Goal: Information Seeking & Learning: Find specific fact

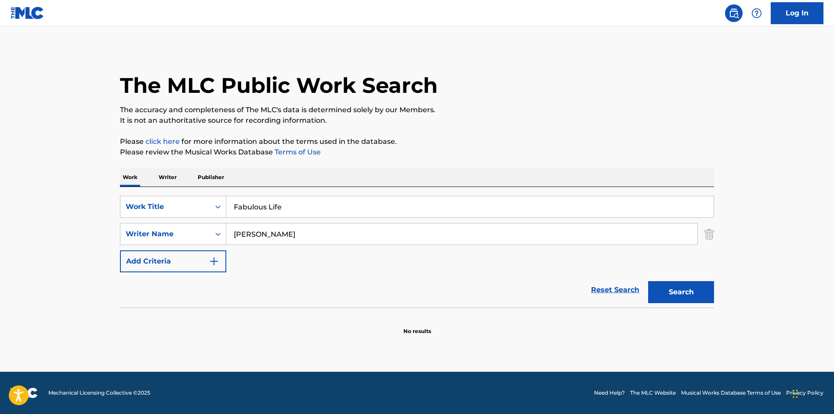
click at [334, 234] on input "[PERSON_NAME]" at bounding box center [461, 233] width 471 height 21
drag, startPoint x: 328, startPoint y: 207, endPoint x: 297, endPoint y: 177, distance: 43.8
click at [297, 196] on input "Fabulous Life" at bounding box center [469, 206] width 487 height 21
paste input "Mama"
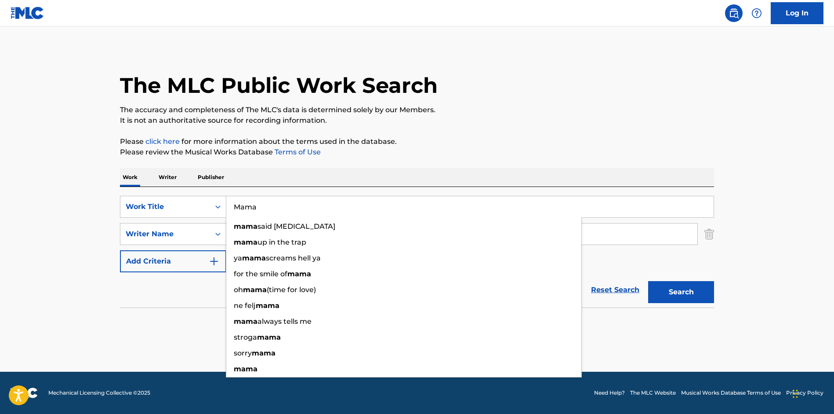
type input "Mama"
click at [445, 127] on div "The MLC Public Work Search The accuracy and completeness of The MLC's data is d…" at bounding box center [416, 191] width 615 height 287
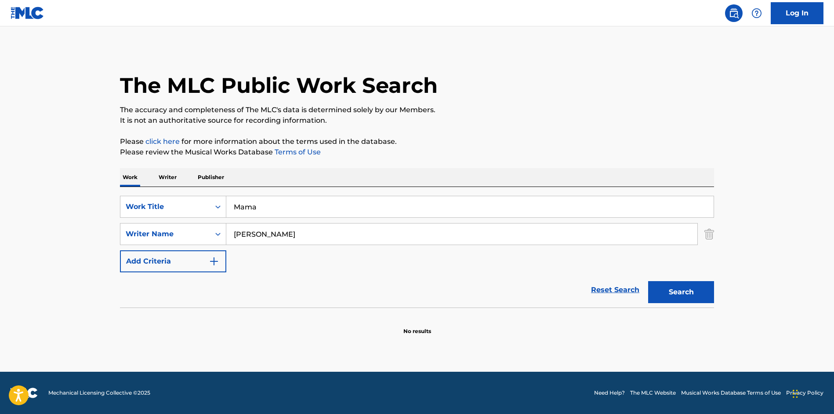
click at [351, 235] on input "[PERSON_NAME]" at bounding box center [461, 233] width 471 height 21
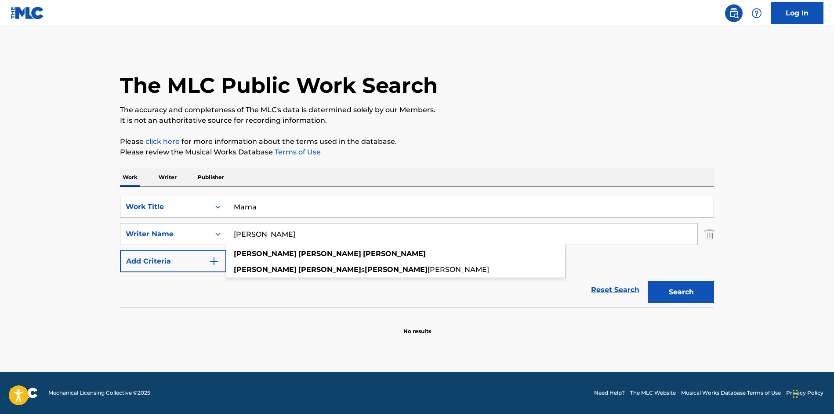
paste input "[PERSON_NAME]"
type input "[PERSON_NAME]"
click at [762, 262] on main "The MLC Public Work Search The accuracy and completeness of The MLC's data is d…" at bounding box center [417, 198] width 834 height 345
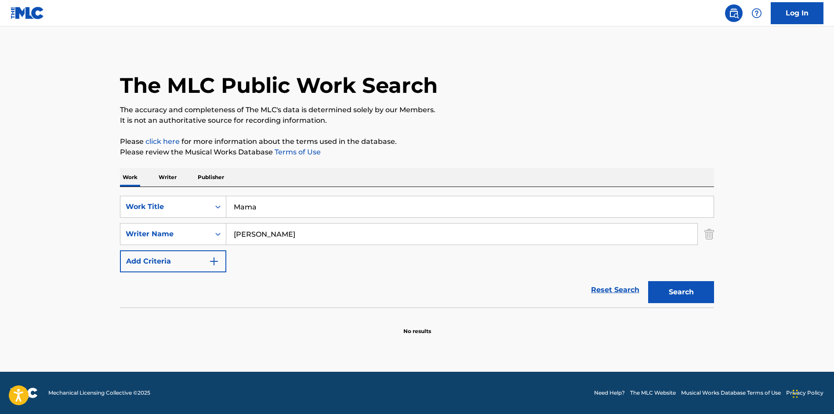
click at [713, 290] on button "Search" at bounding box center [681, 292] width 66 height 22
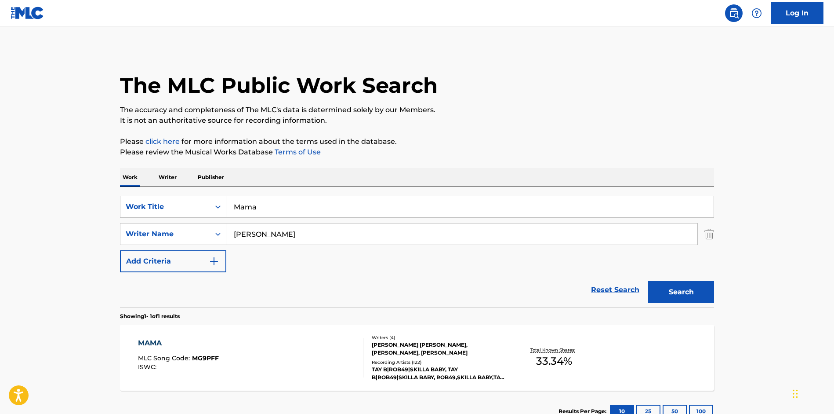
scroll to position [42, 0]
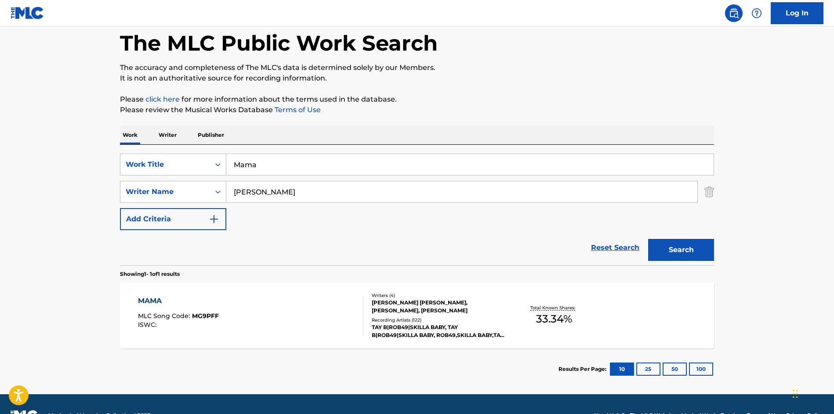
click at [409, 300] on div "[PERSON_NAME] [PERSON_NAME], [PERSON_NAME], [PERSON_NAME]" at bounding box center [438, 306] width 133 height 16
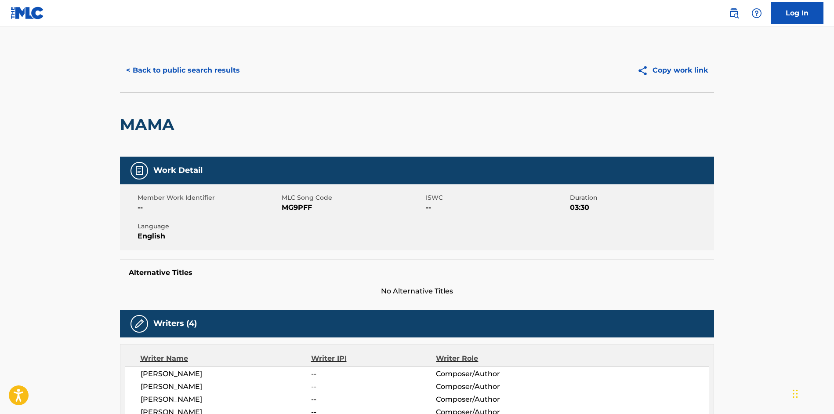
click at [163, 65] on button "< Back to public search results" at bounding box center [183, 70] width 126 height 22
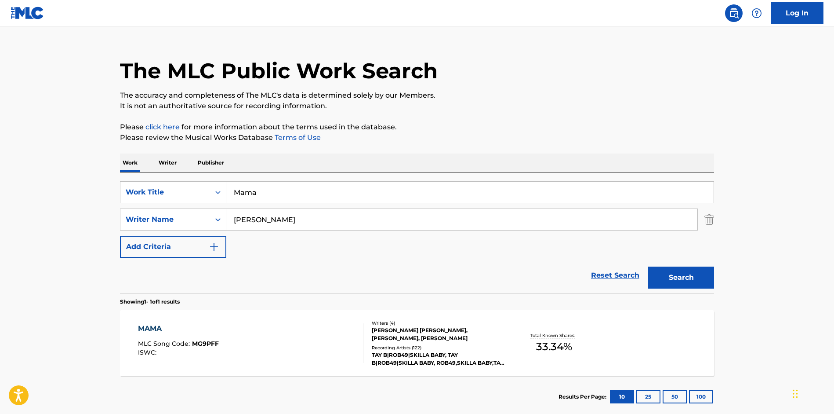
drag, startPoint x: 292, startPoint y: 195, endPoint x: 275, endPoint y: 172, distance: 28.6
click at [275, 182] on input "Mama" at bounding box center [469, 192] width 487 height 21
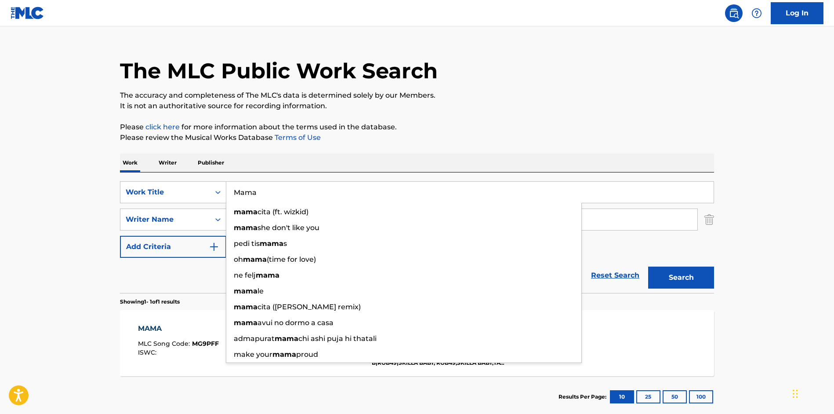
paste input "All Ten"
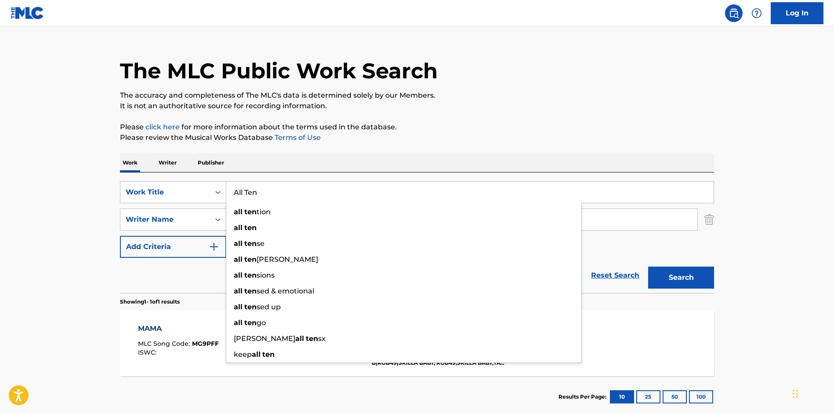
type input "All Ten"
click at [453, 141] on p "Please review the Musical Works Database Terms of Use" at bounding box center [417, 137] width 594 height 11
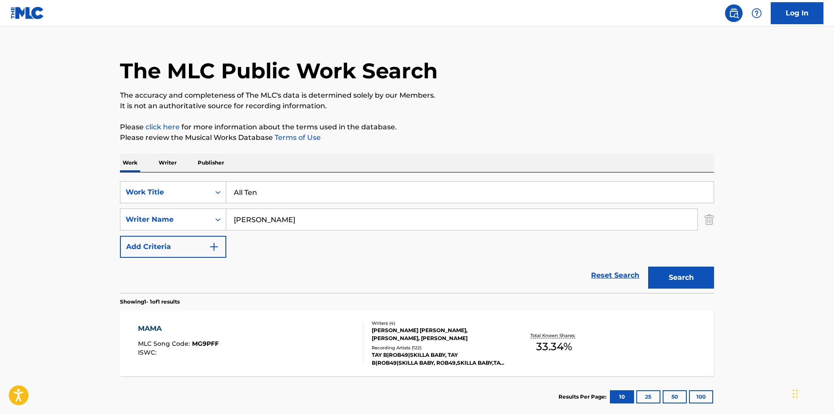
click at [697, 275] on button "Search" at bounding box center [681, 277] width 66 height 22
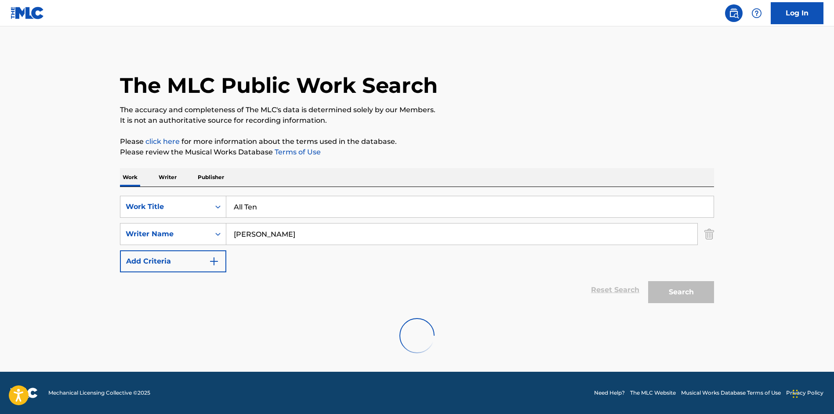
scroll to position [0, 0]
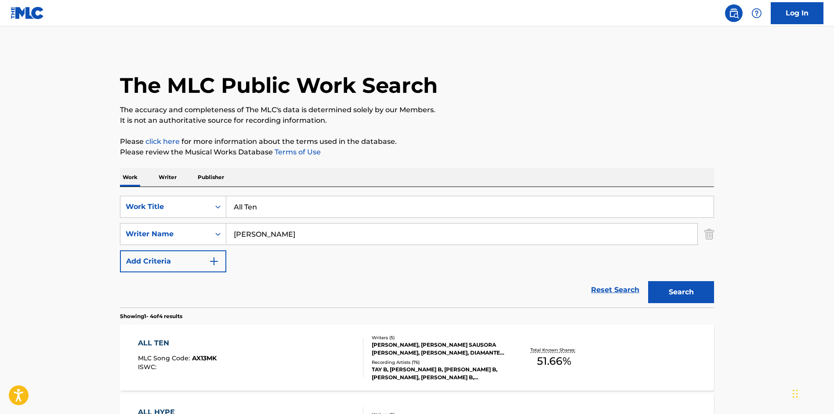
click at [434, 345] on div "[PERSON_NAME], [PERSON_NAME] SAUSORA [PERSON_NAME], [PERSON_NAME], DIAMANTE [PE…" at bounding box center [438, 349] width 133 height 16
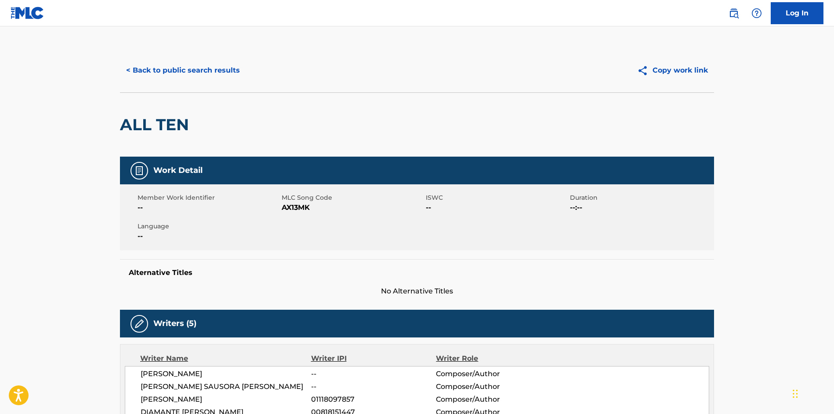
click at [153, 66] on button "< Back to public search results" at bounding box center [183, 70] width 126 height 22
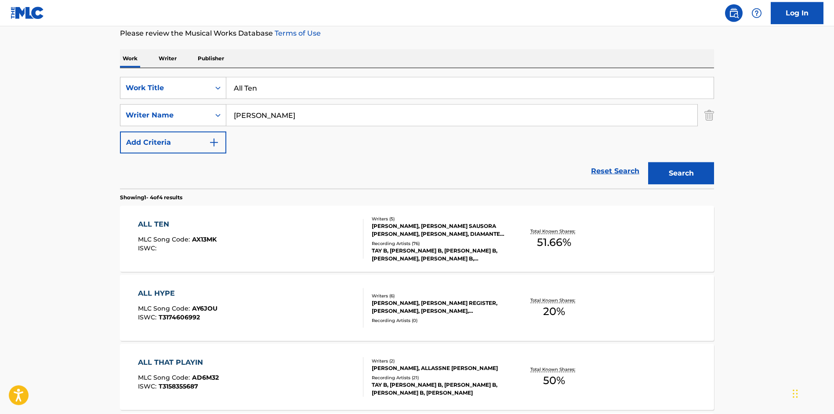
scroll to position [120, 0]
click at [383, 236] on div "[PERSON_NAME], [PERSON_NAME] SAUSORA [PERSON_NAME], [PERSON_NAME], DIAMANTE [PE…" at bounding box center [438, 229] width 133 height 16
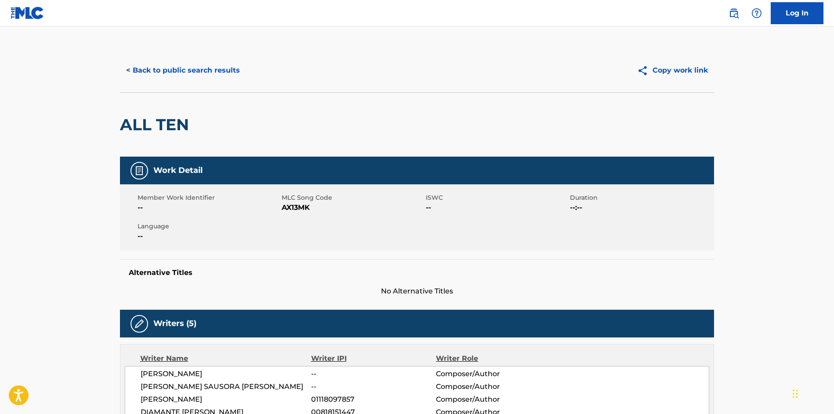
click at [148, 63] on button "< Back to public search results" at bounding box center [183, 70] width 126 height 22
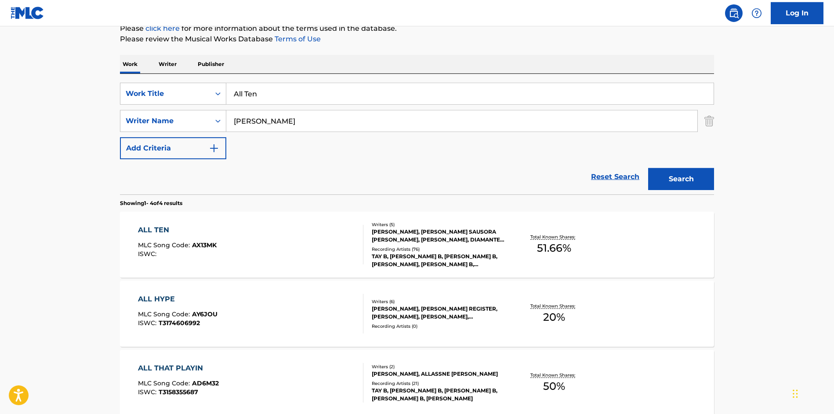
scroll to position [113, 0]
drag, startPoint x: 266, startPoint y: 69, endPoint x: 251, endPoint y: 60, distance: 17.8
click at [254, 83] on input "All Ten" at bounding box center [469, 93] width 487 height 21
paste input "777"
click at [457, 54] on div "The MLC Public Work Search The accuracy and completeness of The MLC's data is d…" at bounding box center [416, 231] width 615 height 590
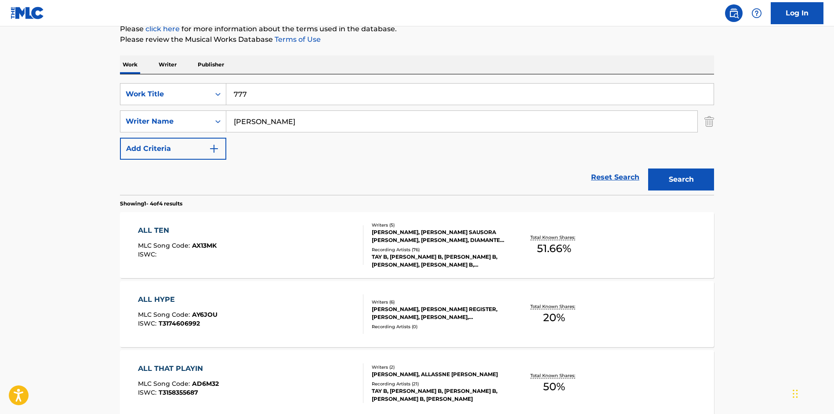
click at [696, 183] on button "Search" at bounding box center [681, 179] width 66 height 22
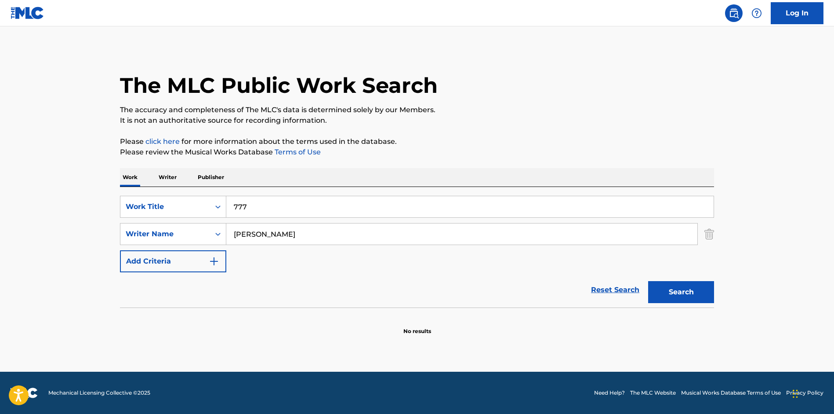
drag, startPoint x: 272, startPoint y: 211, endPoint x: 270, endPoint y: 157, distance: 53.7
click at [270, 196] on input "777" at bounding box center [469, 206] width 487 height 21
paste input "Nawl"
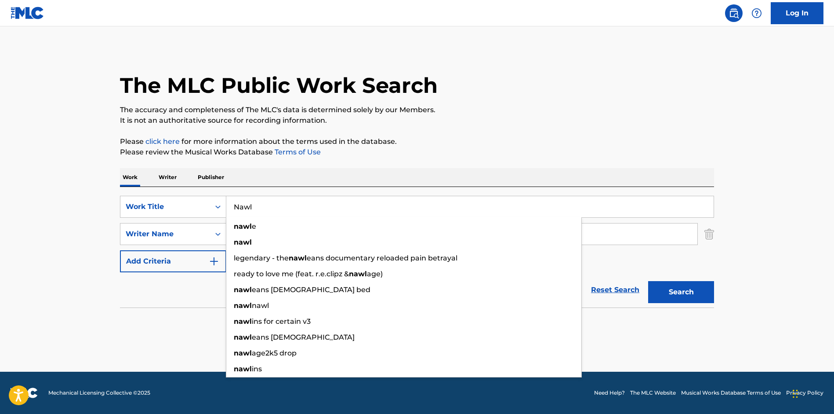
type input "Nawl"
click at [485, 141] on p "Please click here for more information about the terms used in the database." at bounding box center [417, 141] width 594 height 11
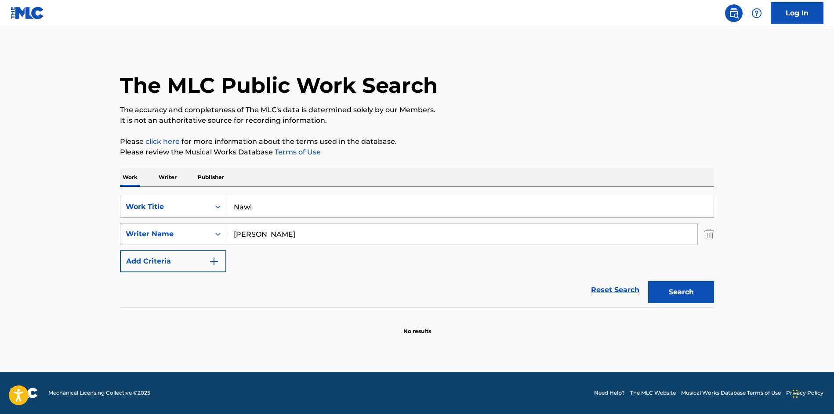
click at [690, 297] on button "Search" at bounding box center [681, 292] width 66 height 22
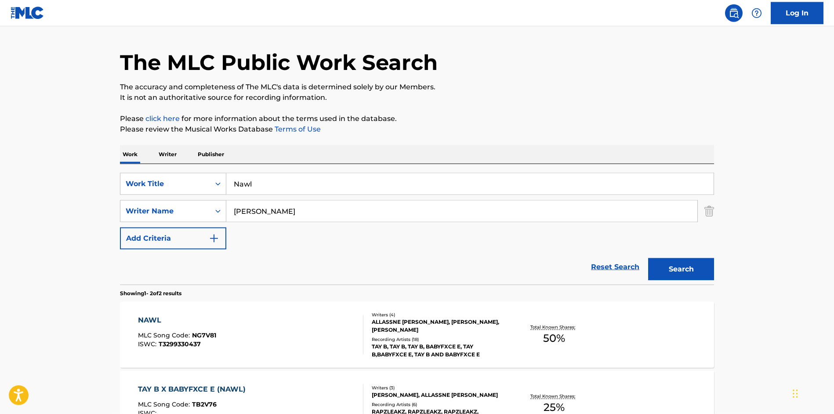
scroll to position [127, 0]
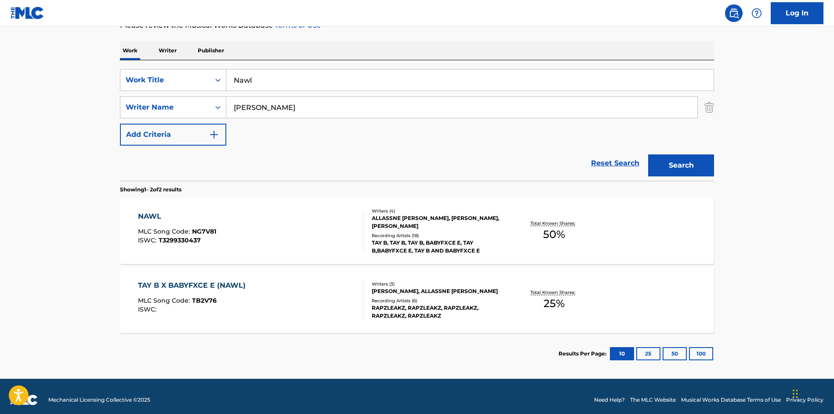
click at [431, 218] on div "ALLASSNE [PERSON_NAME], [PERSON_NAME], [PERSON_NAME]" at bounding box center [438, 222] width 133 height 16
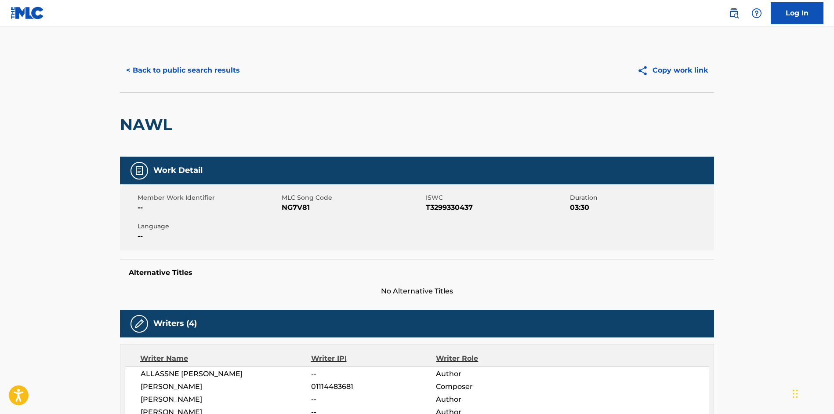
click at [163, 74] on button "< Back to public search results" at bounding box center [183, 70] width 126 height 22
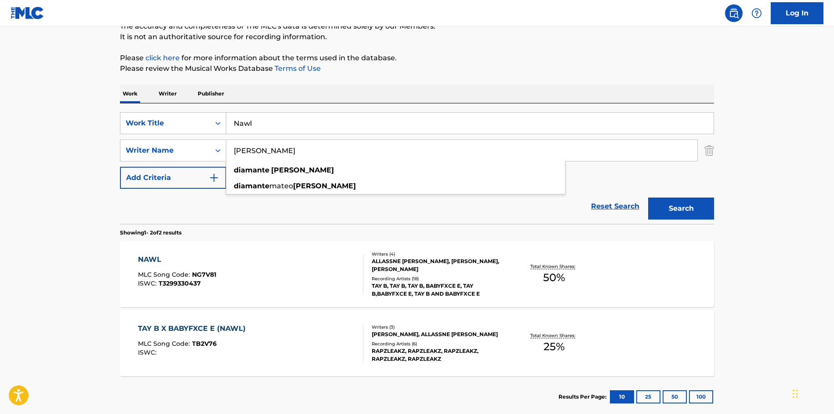
drag, startPoint x: 301, startPoint y: 153, endPoint x: 291, endPoint y: 139, distance: 17.3
click at [296, 149] on input "[PERSON_NAME]" at bounding box center [461, 150] width 471 height 21
drag, startPoint x: 289, startPoint y: 128, endPoint x: 269, endPoint y: 110, distance: 26.8
click at [270, 113] on input "Nawl" at bounding box center [469, 123] width 487 height 21
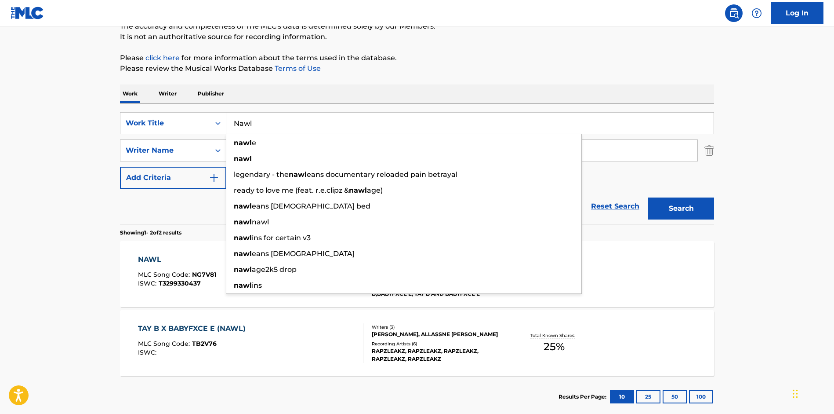
paste input "On Some Shit Like That"
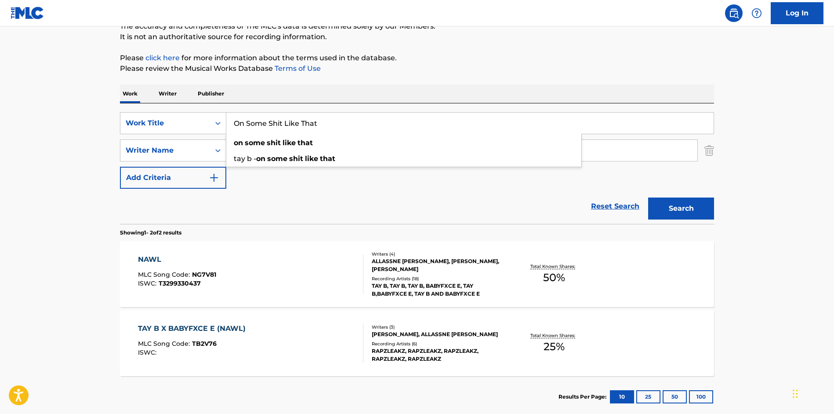
click at [528, 62] on p "Please click here for more information about the terms used in the database." at bounding box center [417, 58] width 594 height 11
click at [657, 206] on button "Search" at bounding box center [681, 208] width 66 height 22
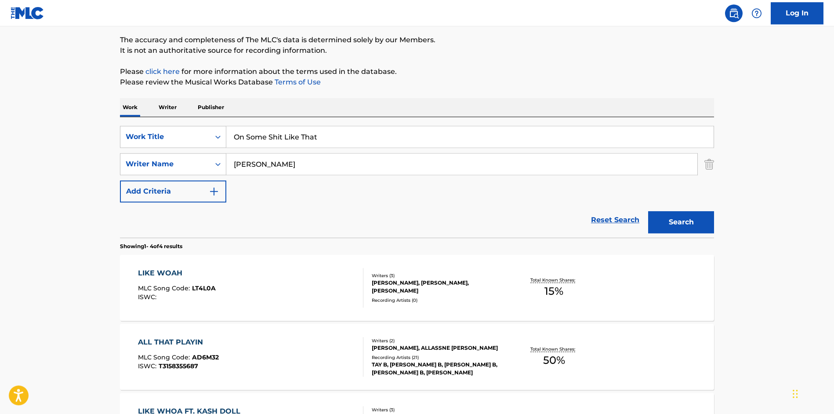
scroll to position [33, 0]
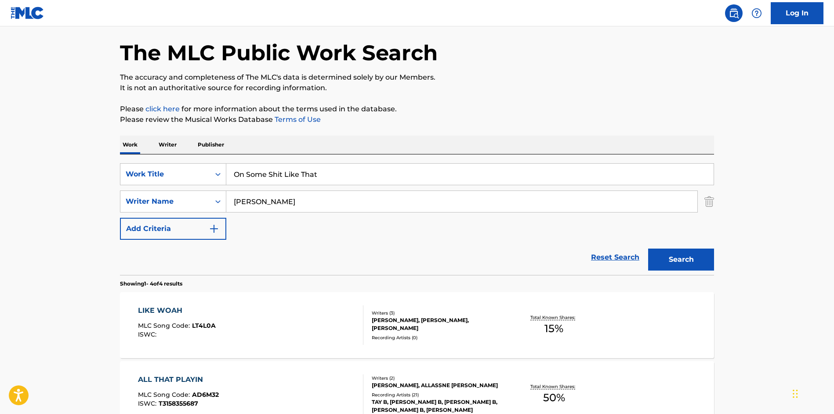
click at [341, 177] on input "On Some Shit Like That" at bounding box center [469, 173] width 487 height 21
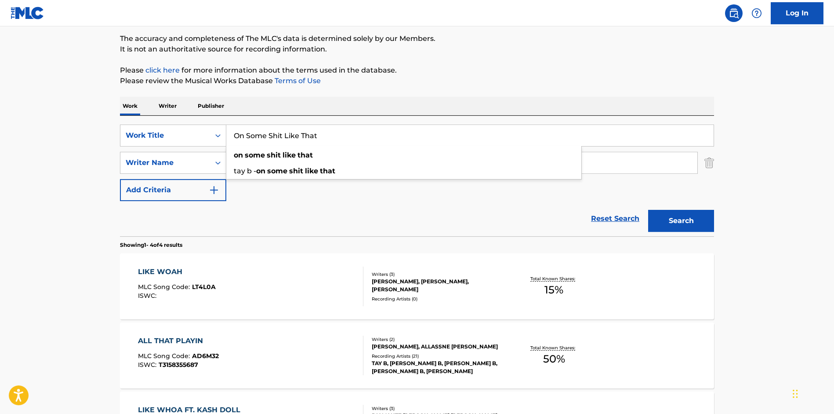
scroll to position [96, 0]
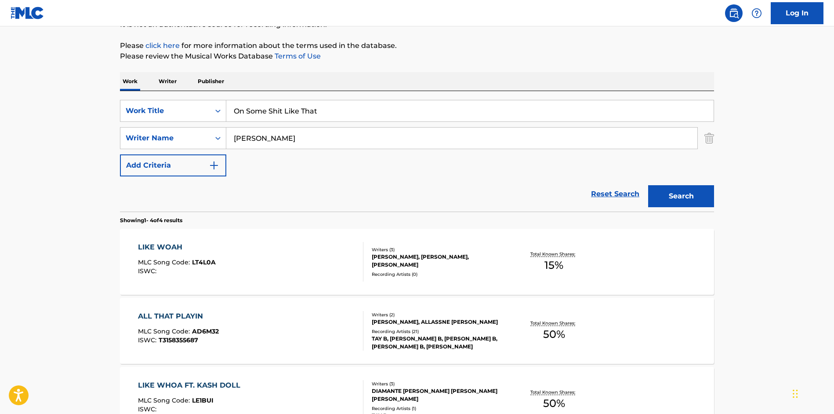
click at [346, 192] on div "Reset Search Search" at bounding box center [417, 193] width 594 height 35
click at [664, 189] on button "Search" at bounding box center [681, 196] width 66 height 22
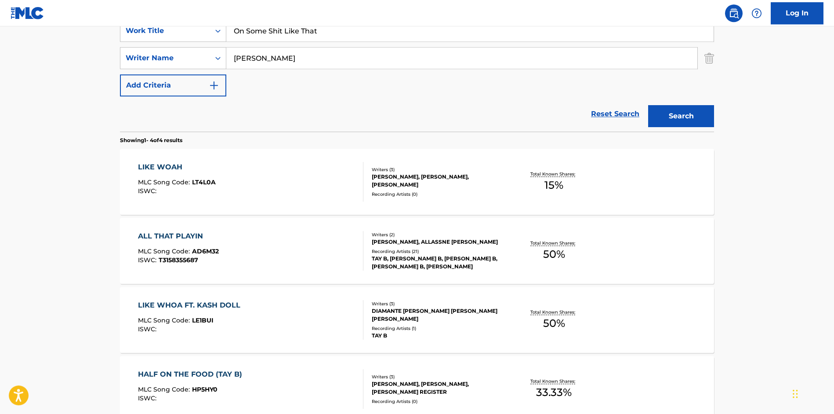
scroll to position [4, 0]
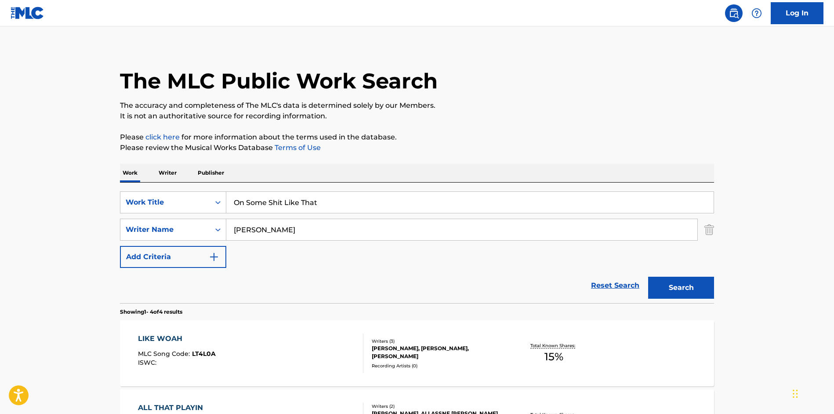
drag, startPoint x: 347, startPoint y: 205, endPoint x: 326, endPoint y: 129, distance: 78.5
click at [326, 192] on input "On Some Shit Like That" at bounding box center [469, 202] width 487 height 21
paste input "Ask"
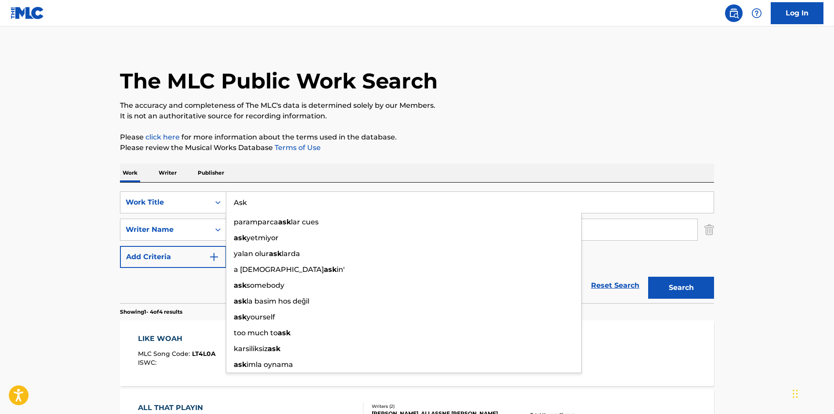
type input "Ask"
click at [456, 152] on p "Please review the Musical Works Database Terms of Use" at bounding box center [417, 147] width 594 height 11
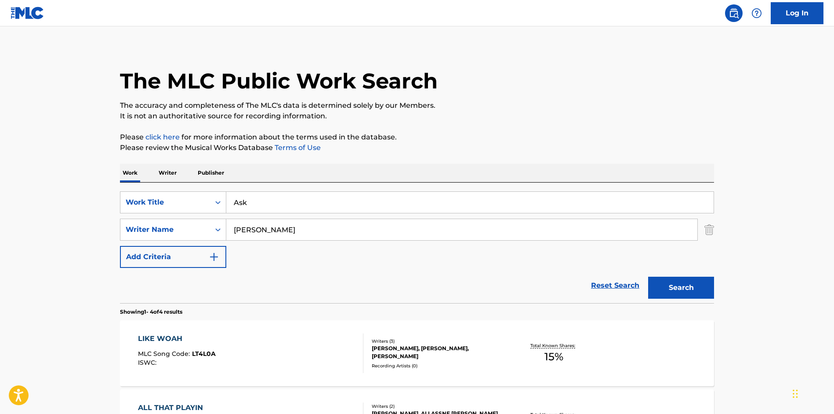
click at [679, 282] on button "Search" at bounding box center [681, 287] width 66 height 22
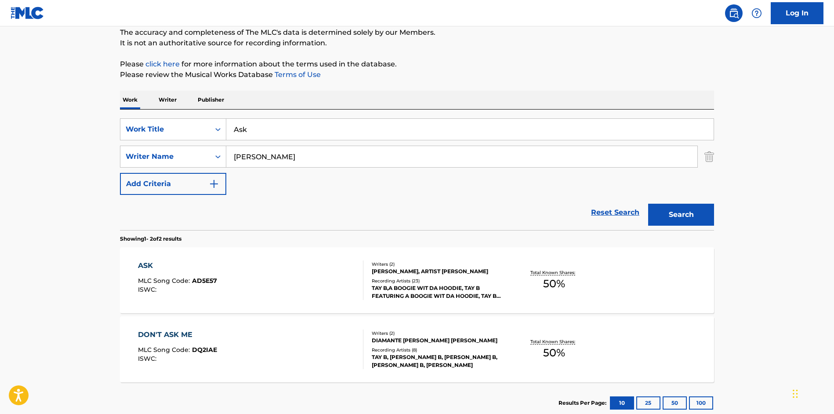
scroll to position [120, 0]
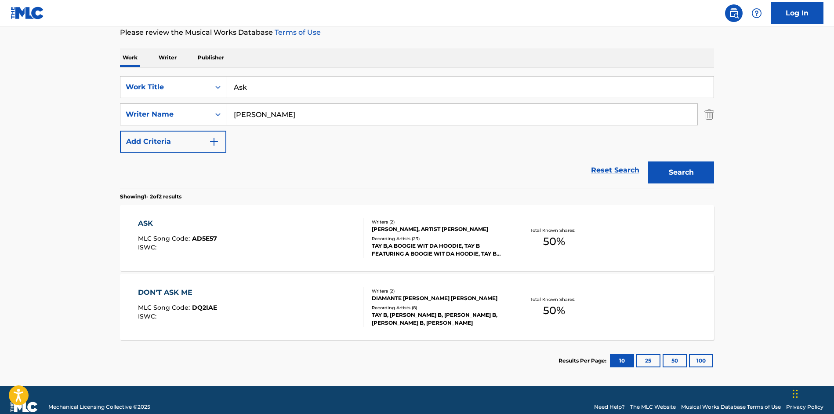
click at [412, 236] on div "Recording Artists ( 23 )" at bounding box center [438, 238] width 133 height 7
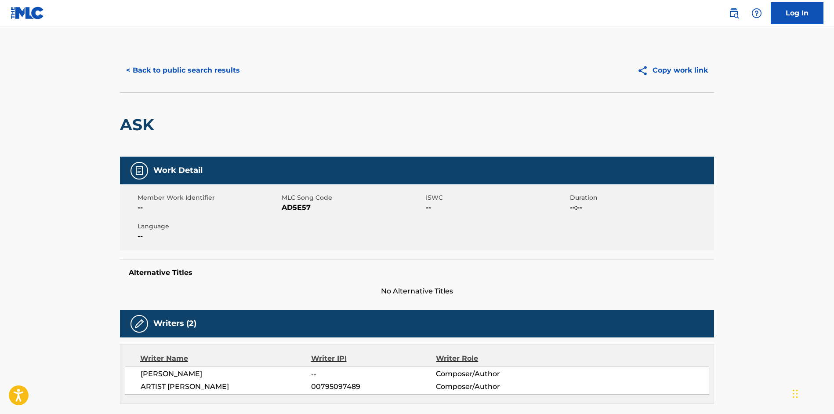
click at [154, 66] on button "< Back to public search results" at bounding box center [183, 70] width 126 height 22
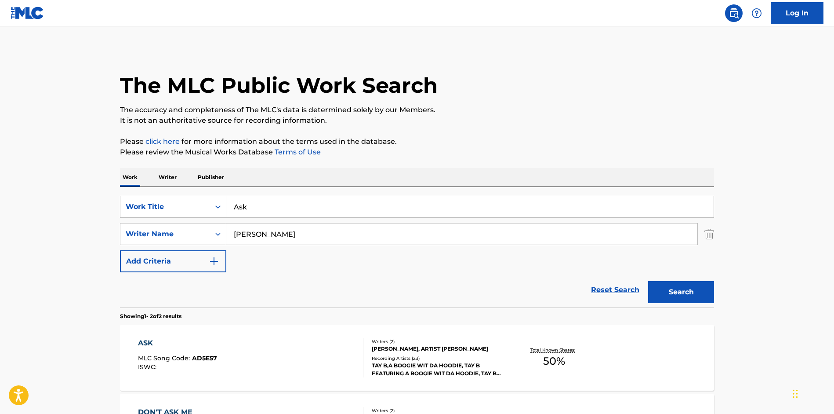
scroll to position [83, 0]
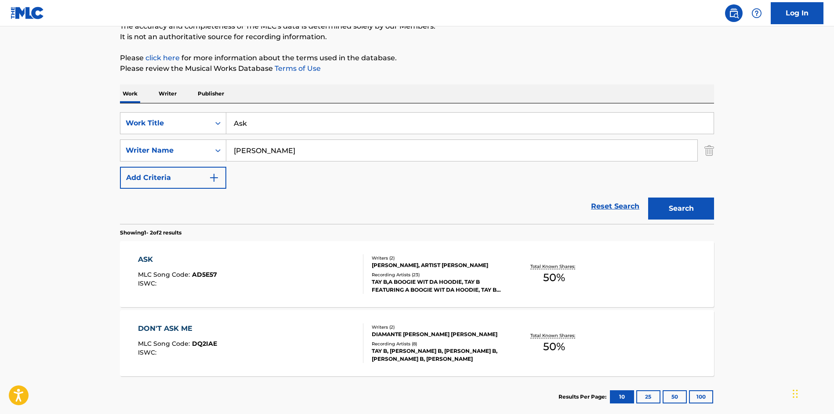
drag, startPoint x: 269, startPoint y: 128, endPoint x: 255, endPoint y: 93, distance: 37.7
click at [255, 113] on input "Ask" at bounding box center [469, 123] width 487 height 21
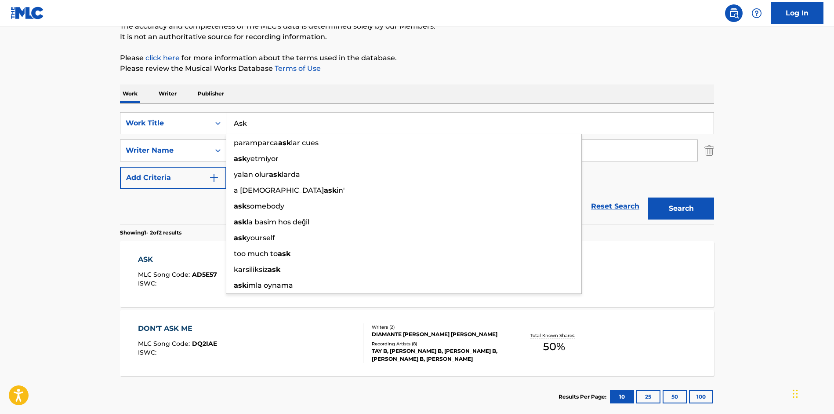
paste input "Stashbox"
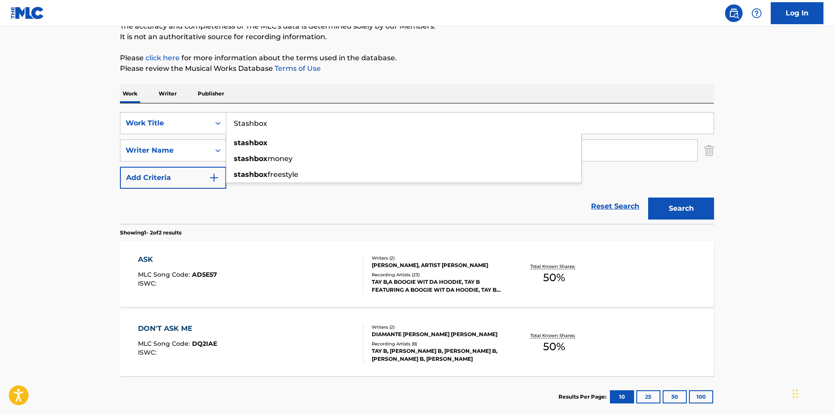
click at [612, 86] on div "Work Writer Publisher" at bounding box center [417, 93] width 594 height 18
click at [687, 209] on button "Search" at bounding box center [681, 208] width 66 height 22
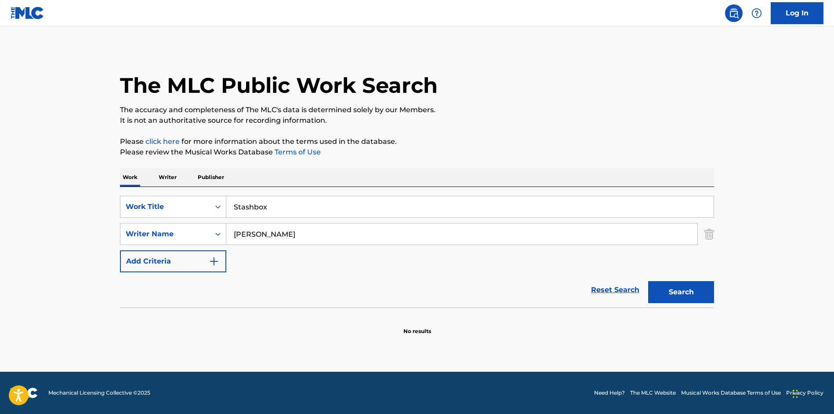
drag, startPoint x: 273, startPoint y: 204, endPoint x: 261, endPoint y: 143, distance: 62.1
click at [262, 196] on input "Stashbox" at bounding box center [469, 206] width 487 height 21
paste input "My Type"
drag, startPoint x: 620, startPoint y: 124, endPoint x: 632, endPoint y: 171, distance: 48.1
click at [620, 124] on p "It is not an authoritative source for recording information." at bounding box center [417, 120] width 594 height 11
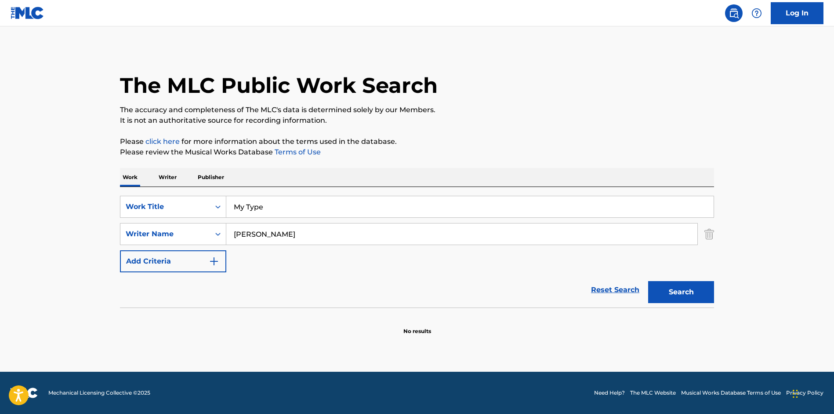
click at [680, 294] on button "Search" at bounding box center [681, 292] width 66 height 22
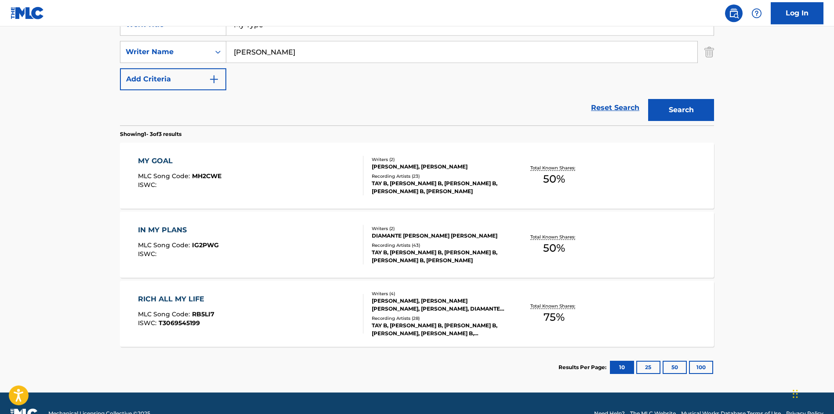
scroll to position [113, 0]
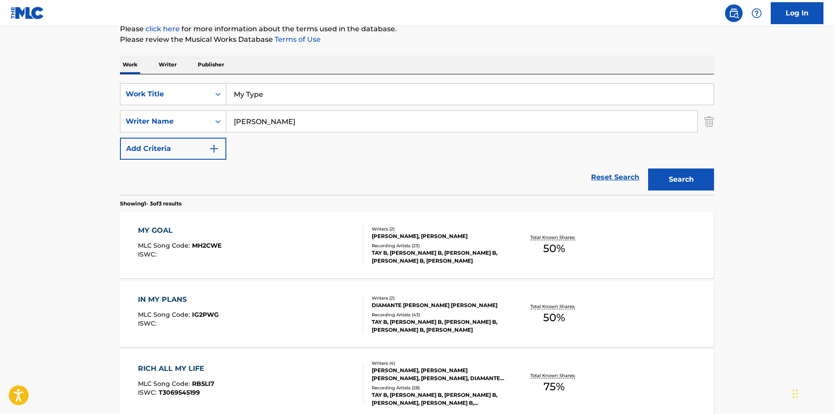
drag, startPoint x: 299, startPoint y: 98, endPoint x: 301, endPoint y: 34, distance: 63.8
click at [299, 83] on input "My Type" at bounding box center [469, 93] width 487 height 21
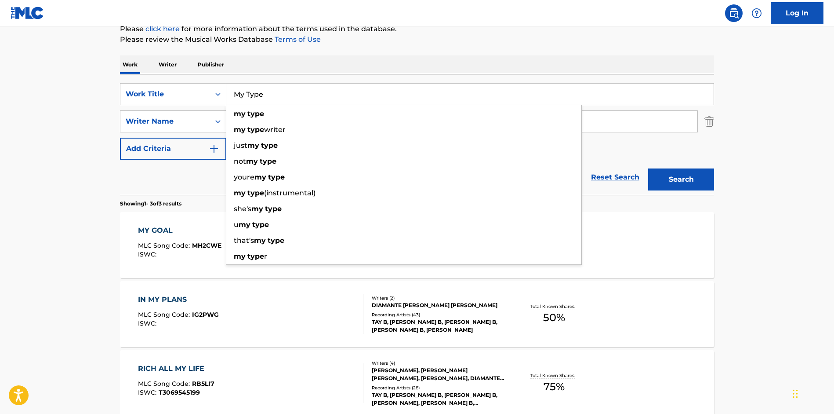
paste input "[PERSON_NAME]"
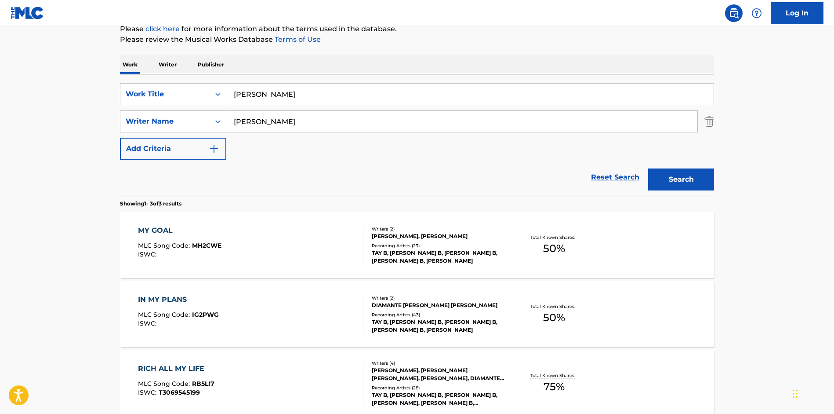
click at [611, 51] on div "The MLC Public Work Search The accuracy and completeness of The MLC's data is d…" at bounding box center [416, 196] width 615 height 521
click at [692, 186] on button "Search" at bounding box center [681, 179] width 66 height 22
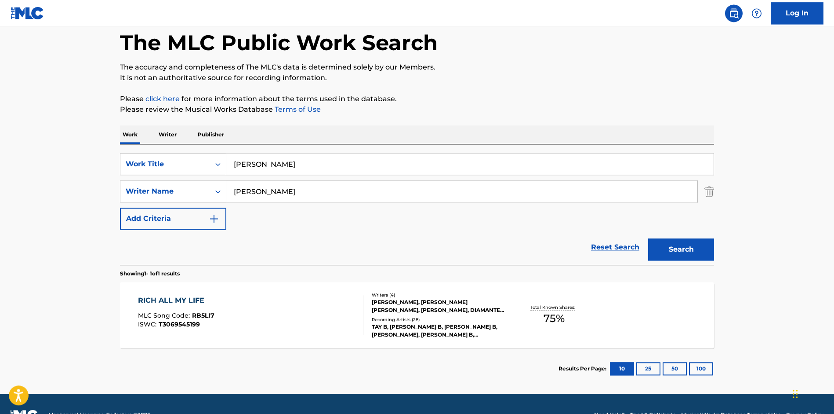
scroll to position [65, 0]
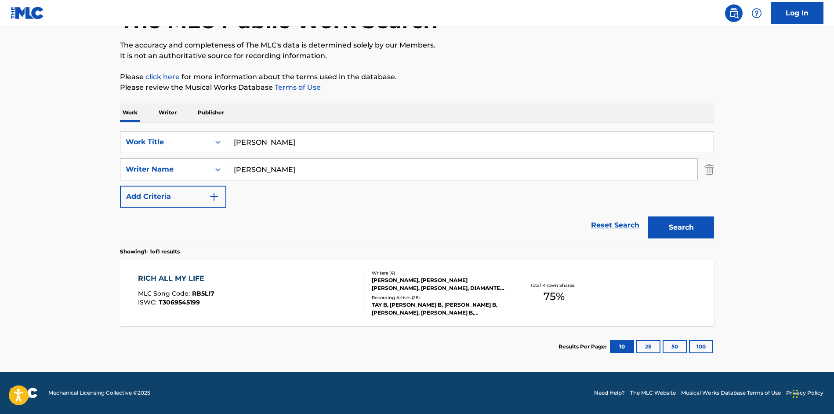
drag, startPoint x: 296, startPoint y: 144, endPoint x: 294, endPoint y: 63, distance: 80.5
click at [294, 131] on input "[PERSON_NAME]" at bounding box center [469, 141] width 487 height 21
paste input "I'm Knowing"
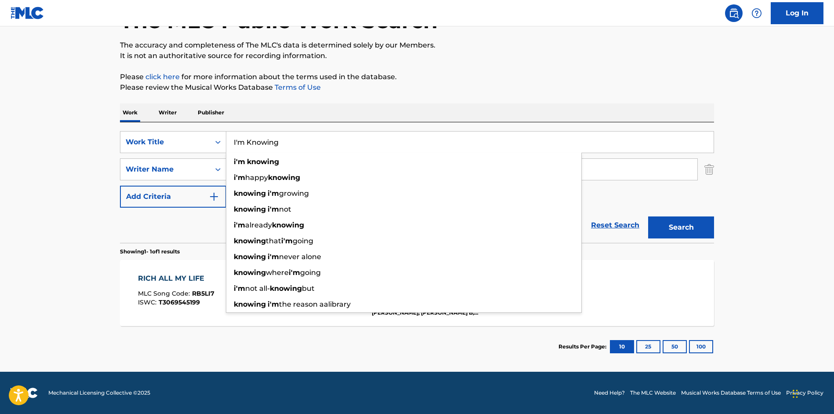
click at [575, 94] on div "The MLC Public Work Search The accuracy and completeness of The MLC's data is d…" at bounding box center [416, 175] width 615 height 383
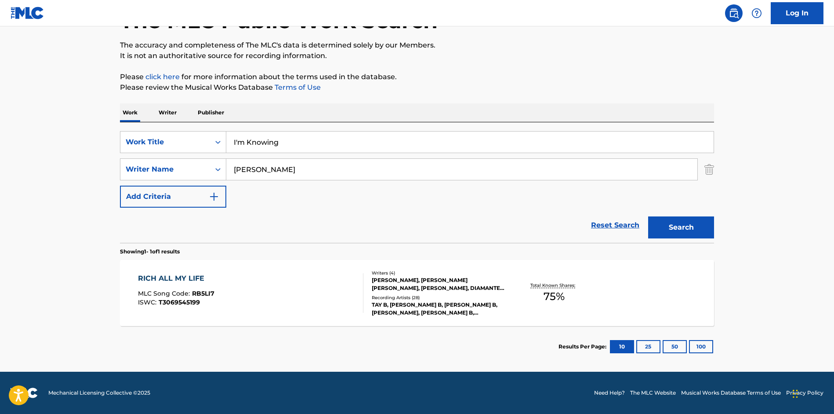
click at [693, 231] on button "Search" at bounding box center [681, 227] width 66 height 22
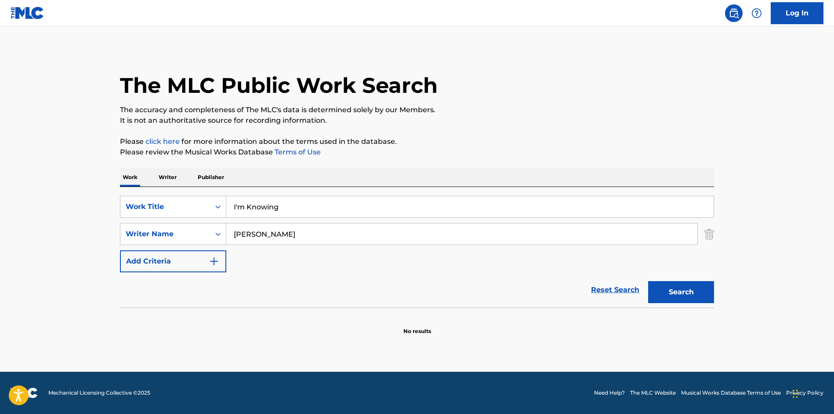
drag, startPoint x: 350, startPoint y: 213, endPoint x: 353, endPoint y: 129, distance: 84.0
click at [353, 196] on input "I'm Knowing" at bounding box center [469, 206] width 487 height 21
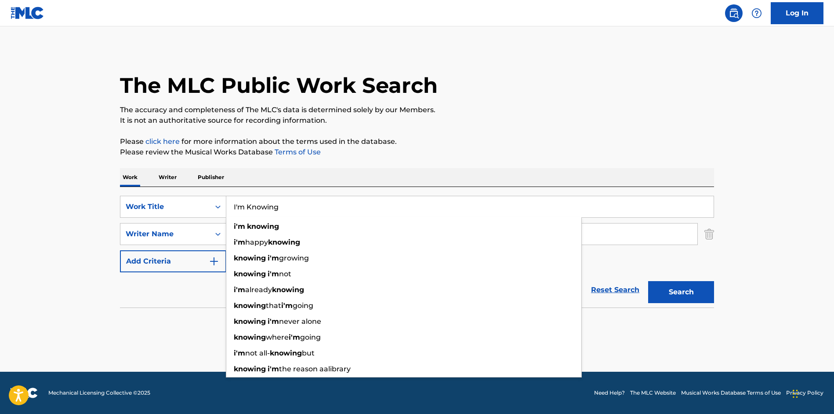
paste input "DUH"
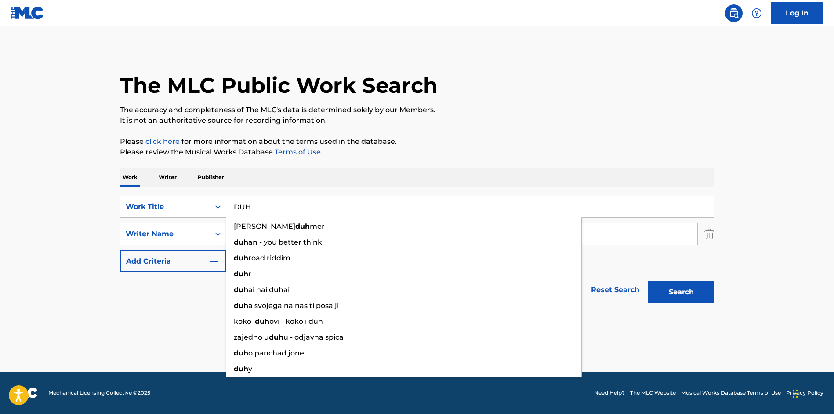
type input "DUH"
click at [499, 152] on p "Please review the Musical Works Database Terms of Use" at bounding box center [417, 152] width 594 height 11
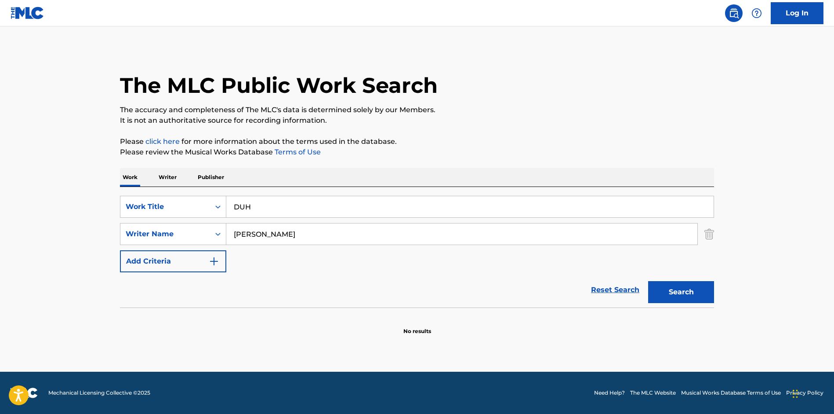
click at [679, 284] on button "Search" at bounding box center [681, 292] width 66 height 22
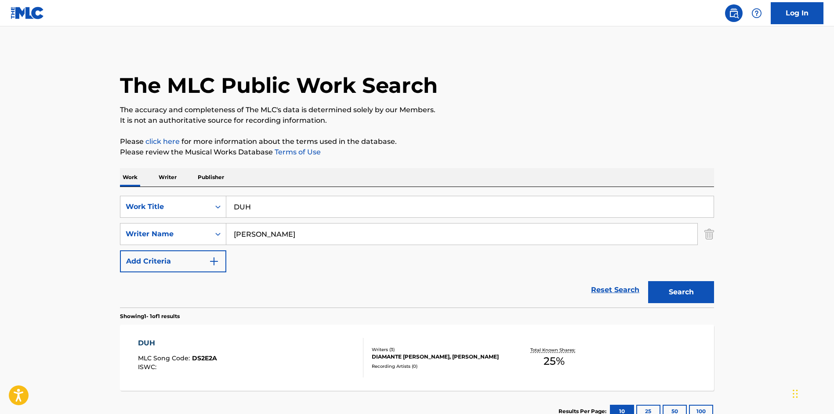
click at [407, 348] on div "Writers ( 3 )" at bounding box center [438, 349] width 133 height 7
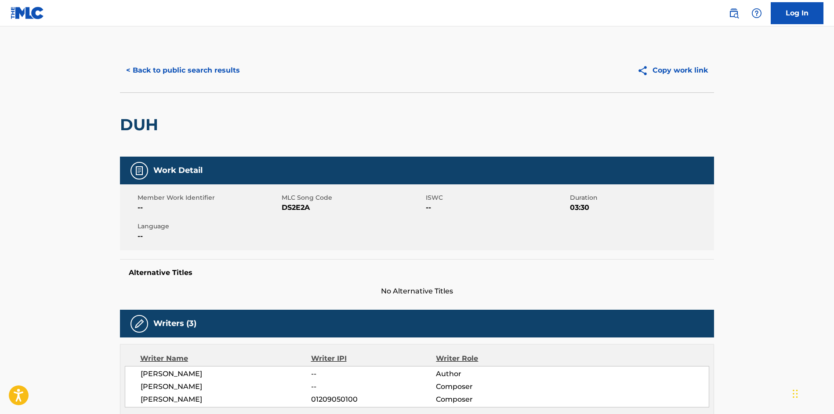
click at [162, 73] on button "< Back to public search results" at bounding box center [183, 70] width 126 height 22
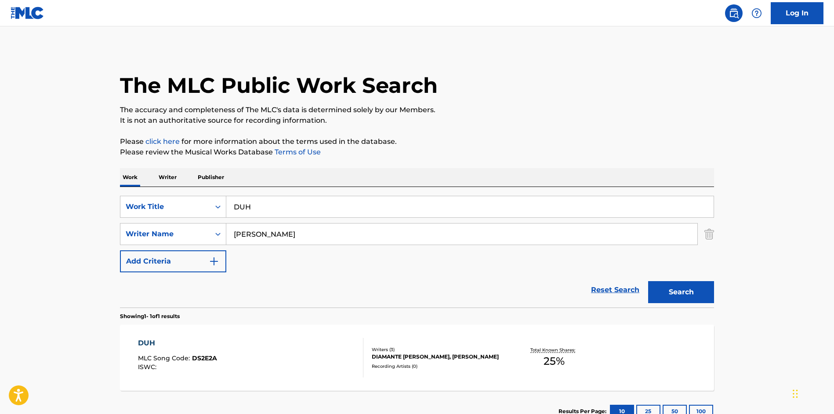
drag, startPoint x: 299, startPoint y: 208, endPoint x: 307, endPoint y: 140, distance: 68.6
click at [305, 196] on input "DUH" at bounding box center [469, 206] width 487 height 21
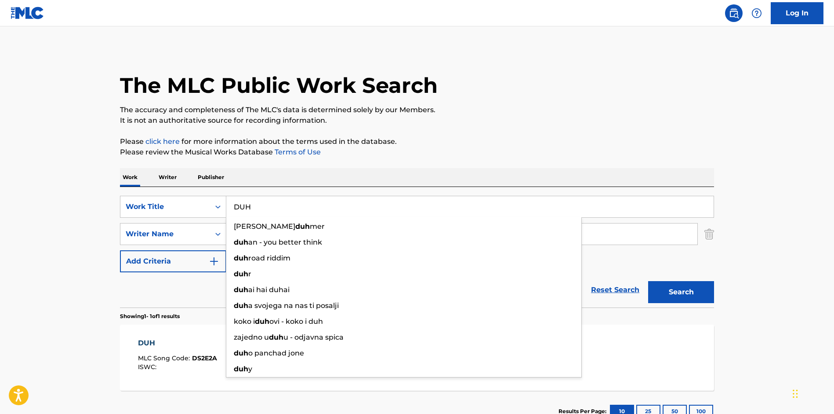
paste input "YSL Woody"
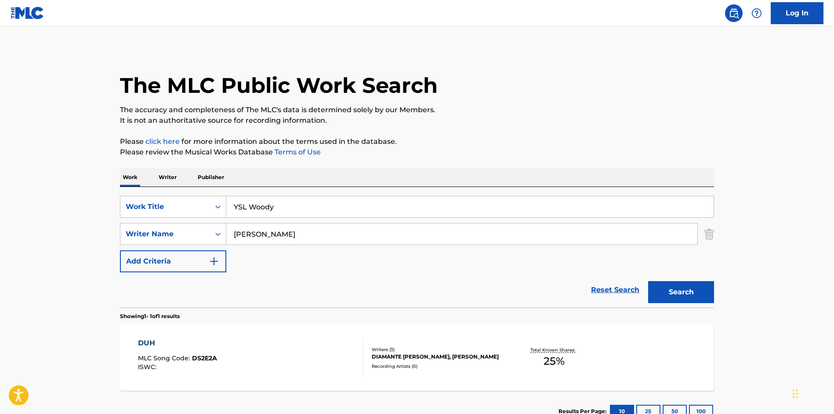
click at [495, 148] on p "Please review the Musical Works Database Terms of Use" at bounding box center [417, 152] width 594 height 11
click at [682, 303] on div "Search" at bounding box center [679, 289] width 70 height 35
click at [679, 296] on button "Search" at bounding box center [681, 292] width 66 height 22
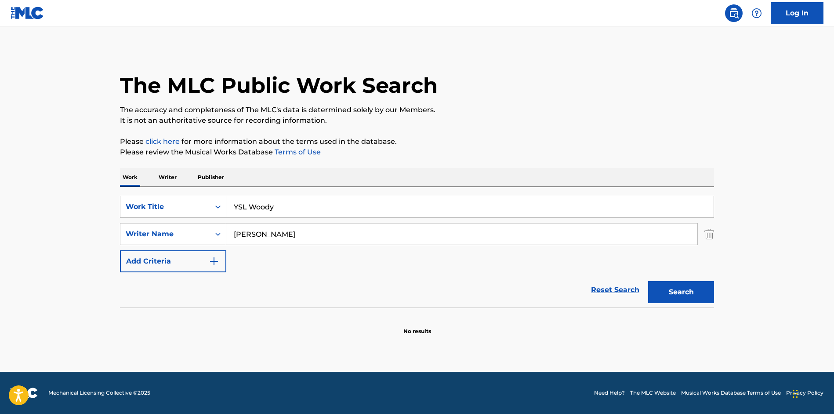
drag, startPoint x: 293, startPoint y: 204, endPoint x: 289, endPoint y: 108, distance: 96.3
click at [289, 196] on input "YSL Woody" at bounding box center [469, 206] width 487 height 21
paste input "HIMSKI"
type input "HIMSKI"
click at [675, 298] on button "Search" at bounding box center [681, 292] width 66 height 22
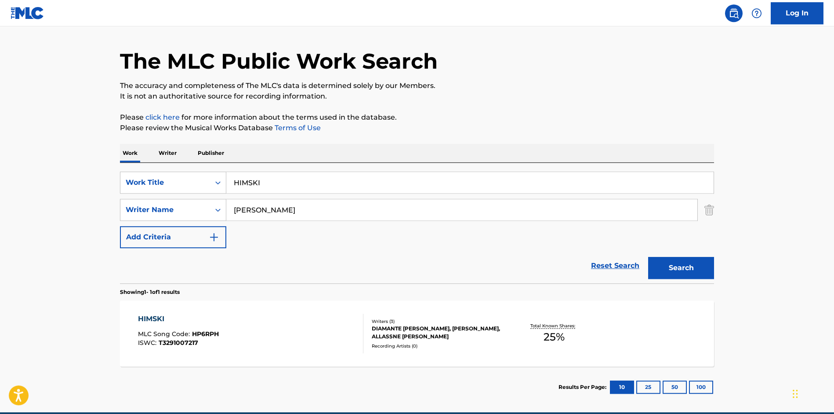
scroll to position [65, 0]
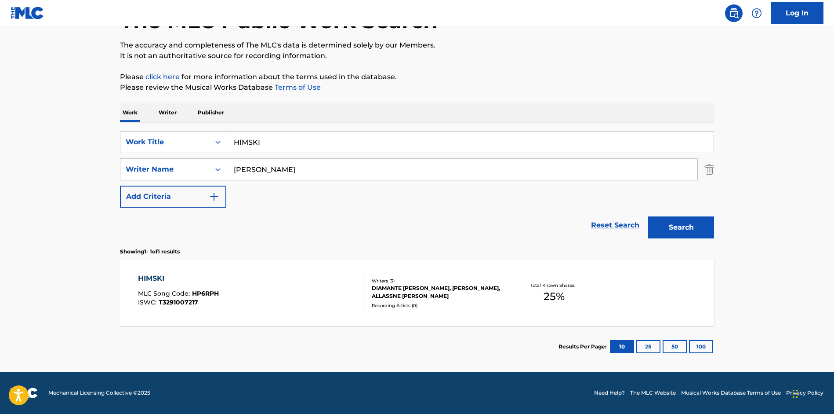
click at [412, 280] on div "Writers ( 3 )" at bounding box center [438, 280] width 133 height 7
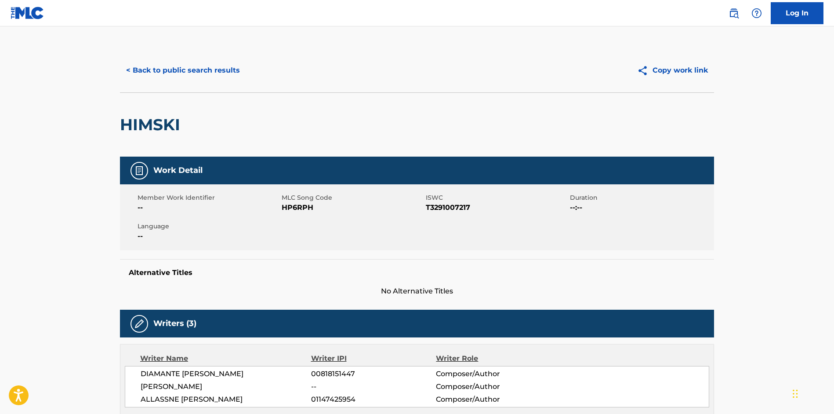
click at [172, 72] on button "< Back to public search results" at bounding box center [183, 70] width 126 height 22
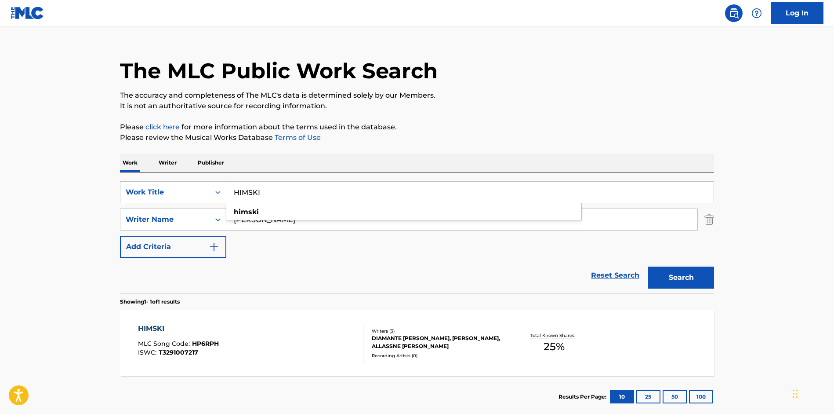
drag, startPoint x: 301, startPoint y: 195, endPoint x: 309, endPoint y: 138, distance: 57.6
click at [309, 182] on input "HIMSKI" at bounding box center [469, 192] width 487 height 21
paste input "Still Tay"
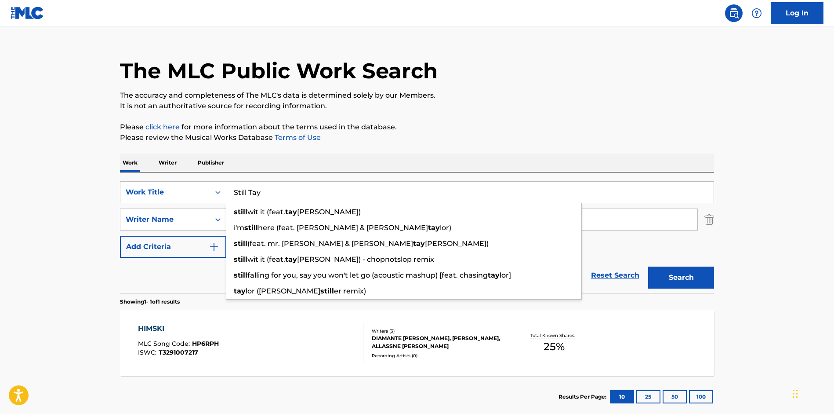
click at [600, 113] on div "The MLC Public Work Search The accuracy and completeness of The MLC's data is d…" at bounding box center [416, 225] width 615 height 383
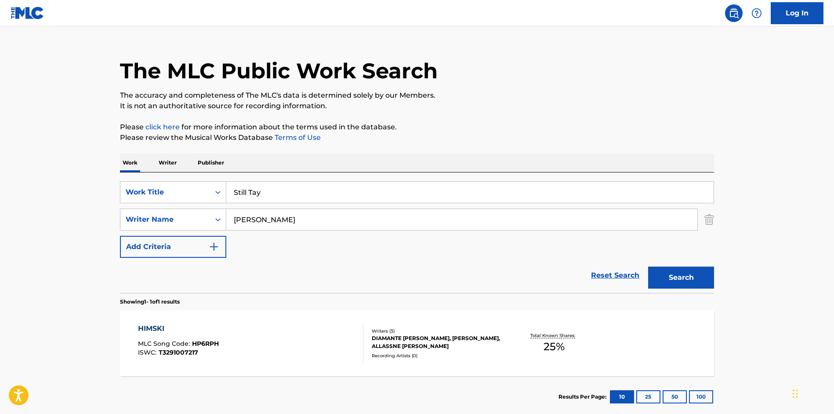
click at [671, 268] on button "Search" at bounding box center [681, 277] width 66 height 22
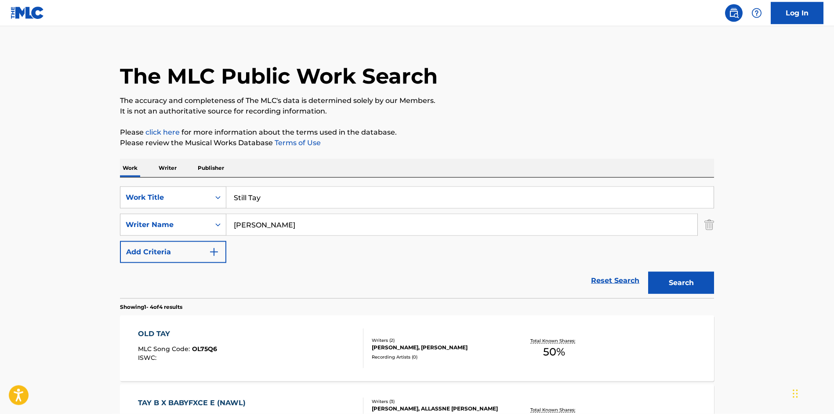
scroll to position [0, 0]
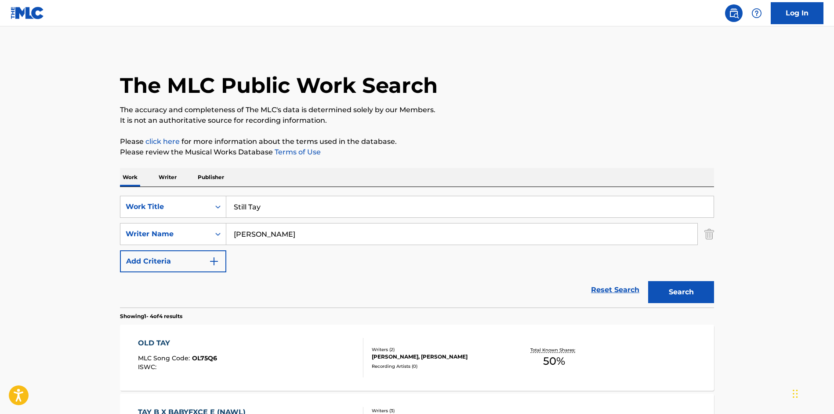
drag, startPoint x: 309, startPoint y: 208, endPoint x: 313, endPoint y: 121, distance: 87.1
click at [311, 196] on input "Still Tay" at bounding box center [469, 206] width 487 height 21
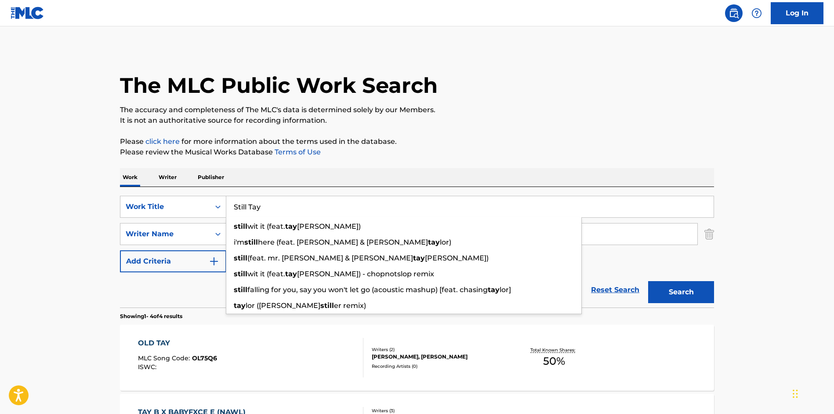
paste input "Rich All My Life"
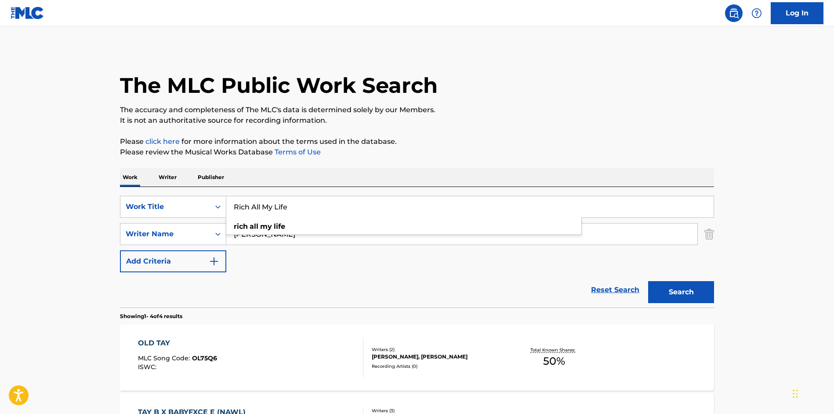
type input "Rich All My Life"
click at [612, 117] on p "It is not an authoritative source for recording information." at bounding box center [417, 120] width 594 height 11
click at [675, 282] on button "Search" at bounding box center [681, 292] width 66 height 22
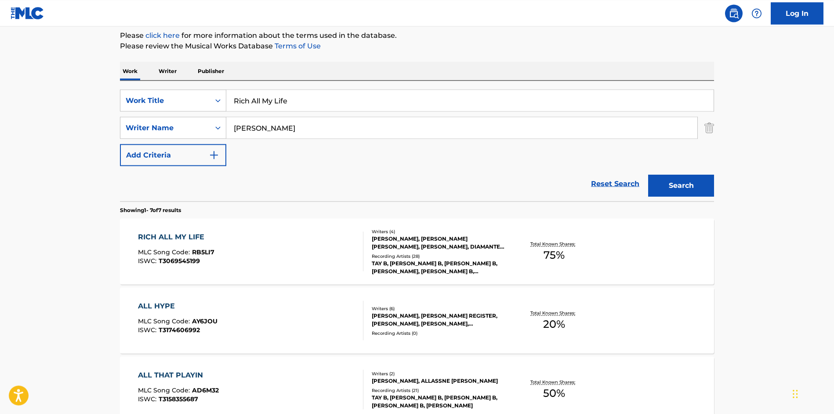
scroll to position [190, 0]
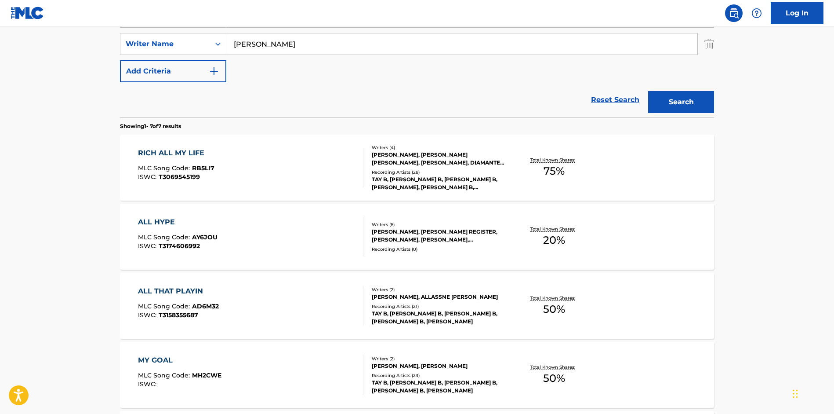
click at [425, 162] on div "[PERSON_NAME], [PERSON_NAME] [PERSON_NAME], [PERSON_NAME], DIAMANTE [PERSON_NAM…" at bounding box center [438, 159] width 133 height 16
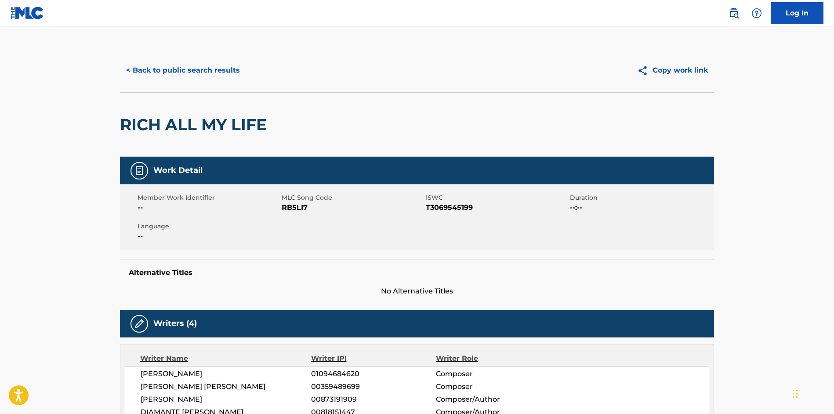
click at [176, 68] on button "< Back to public search results" at bounding box center [183, 70] width 126 height 22
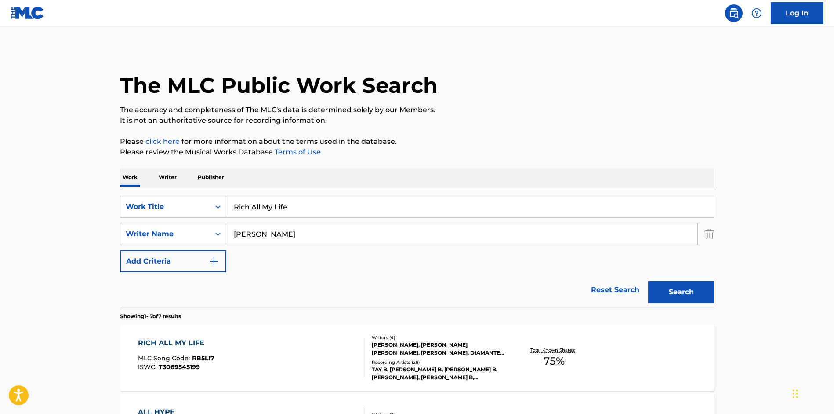
click at [273, 201] on input "Rich All My Life" at bounding box center [469, 206] width 487 height 21
paste input "Like Woah"
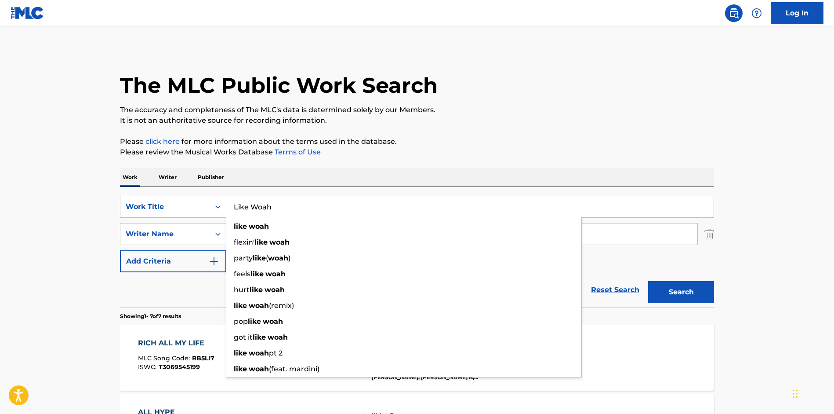
type input "Like Woah"
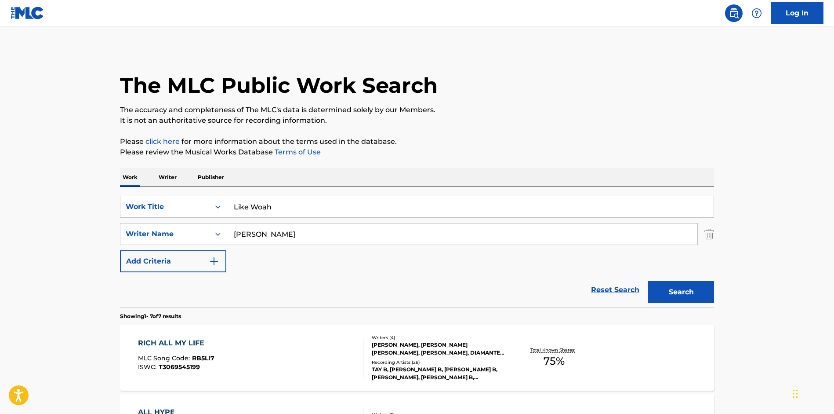
click at [587, 115] on p "It is not an authoritative source for recording information." at bounding box center [417, 120] width 594 height 11
click at [692, 301] on button "Search" at bounding box center [681, 292] width 66 height 22
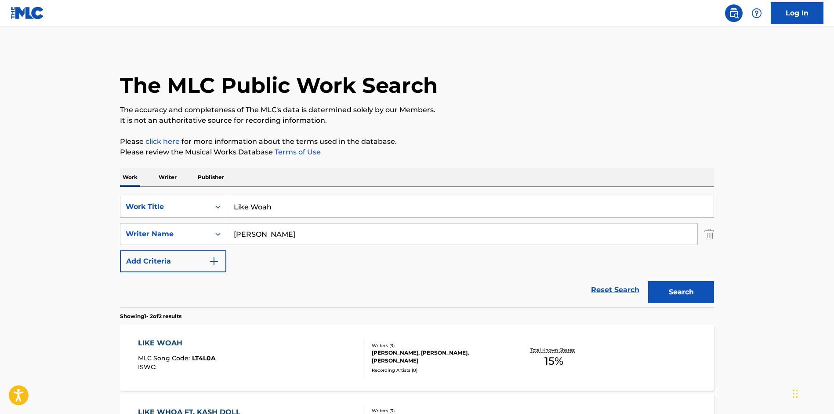
scroll to position [77, 0]
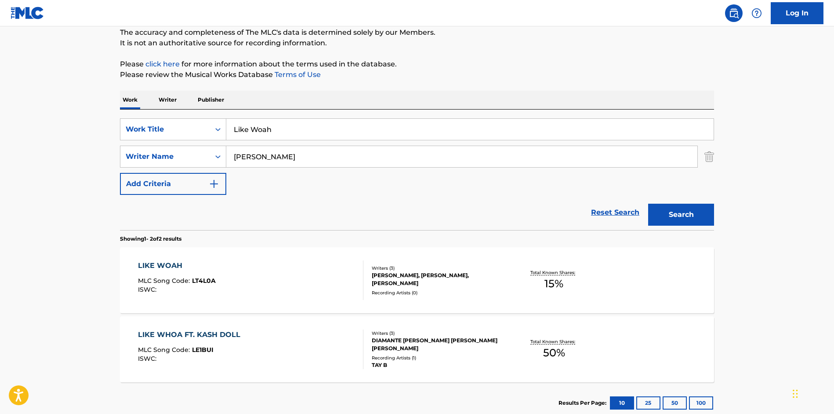
click at [432, 281] on div "[PERSON_NAME], [PERSON_NAME], [PERSON_NAME]" at bounding box center [438, 279] width 133 height 16
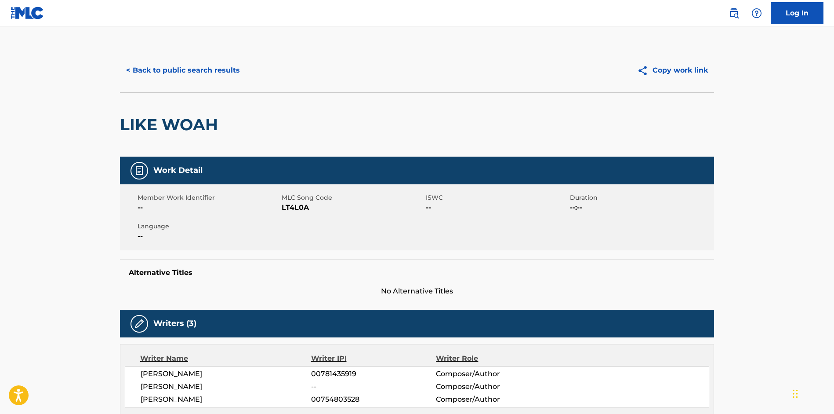
click at [175, 69] on button "< Back to public search results" at bounding box center [183, 70] width 126 height 22
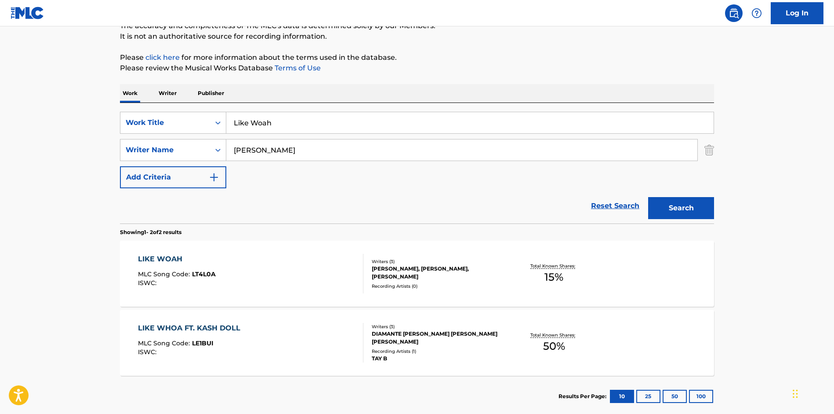
scroll to position [84, 0]
